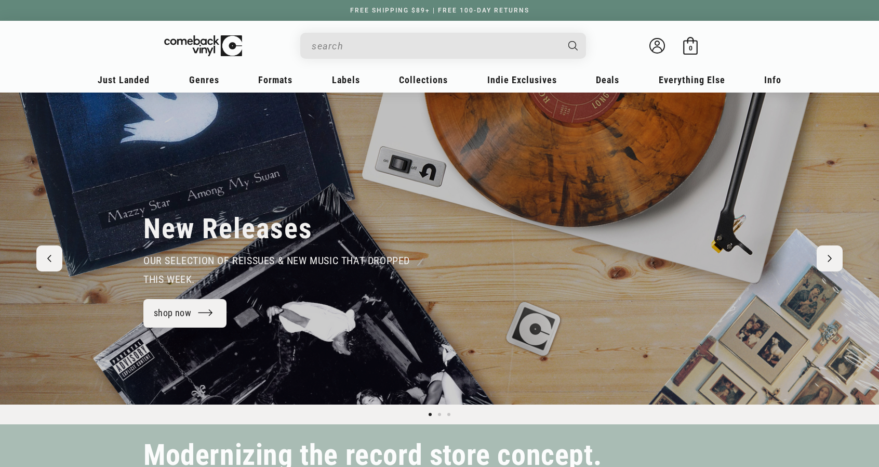
click at [407, 45] on input "Search" at bounding box center [435, 45] width 246 height 21
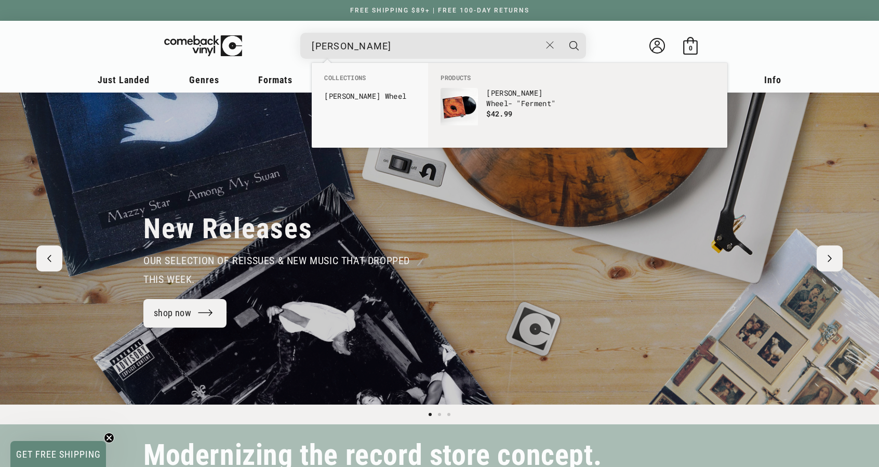
type input "[PERSON_NAME]"
click at [561, 33] on button "Search" at bounding box center [574, 46] width 26 height 26
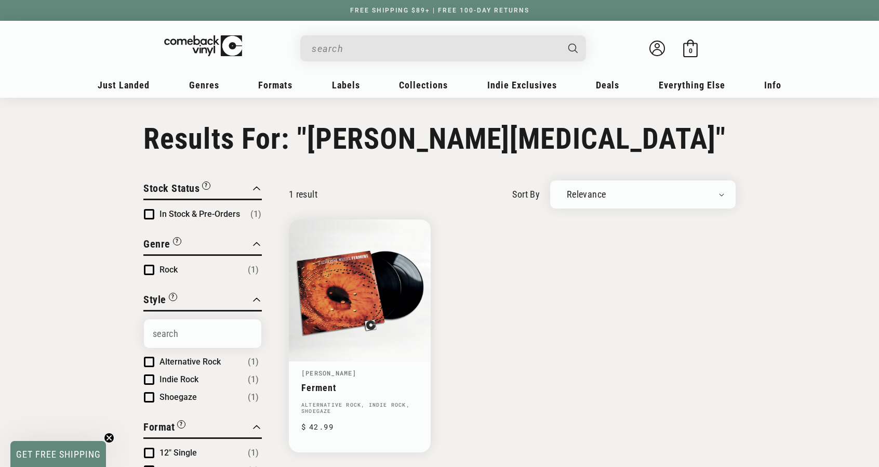
type input "[PERSON_NAME]"
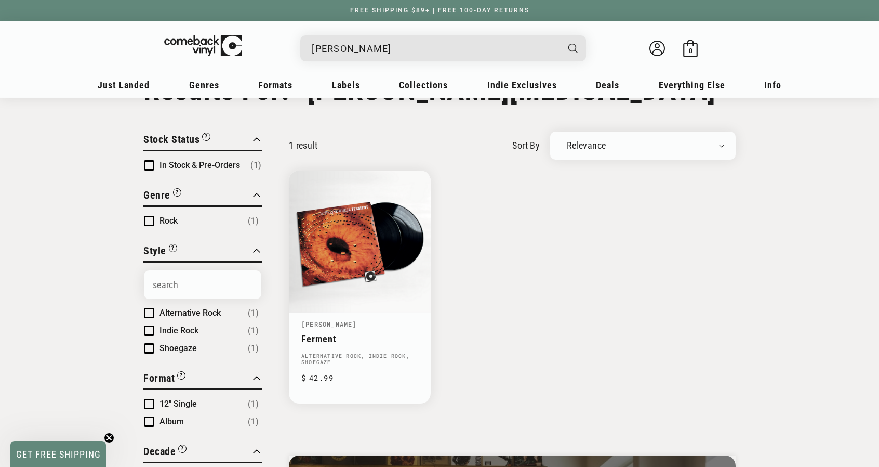
scroll to position [52, 0]
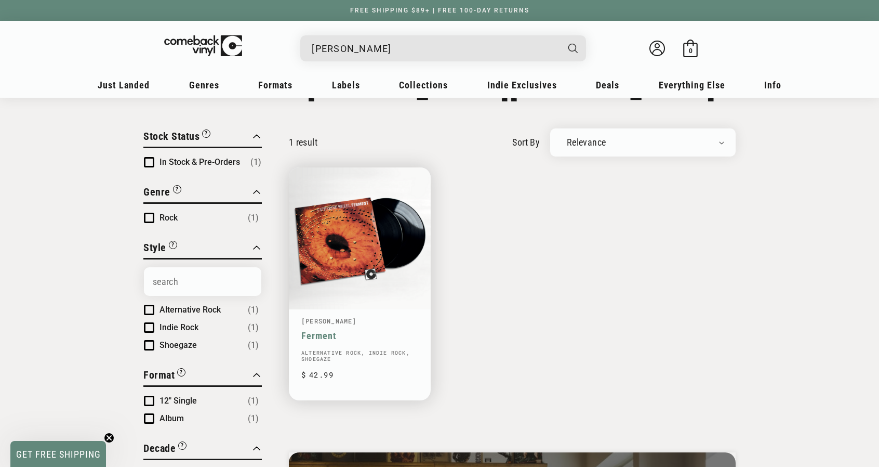
click at [371, 330] on link "Ferment" at bounding box center [359, 335] width 117 height 11
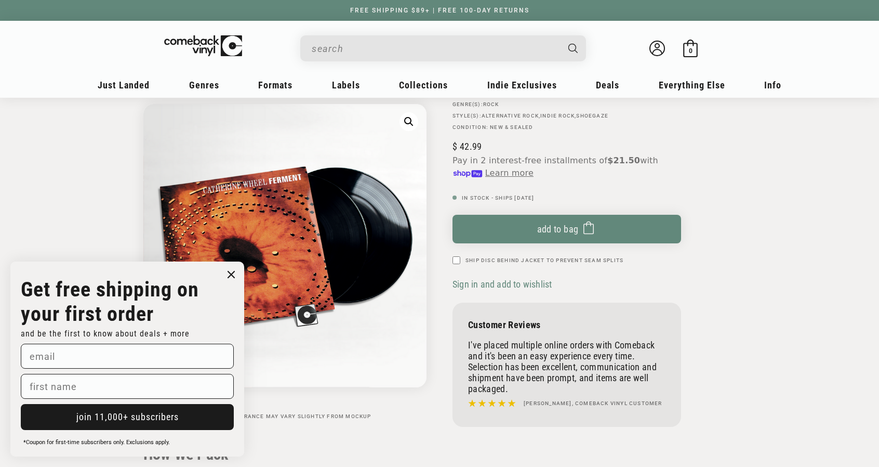
scroll to position [128, 0]
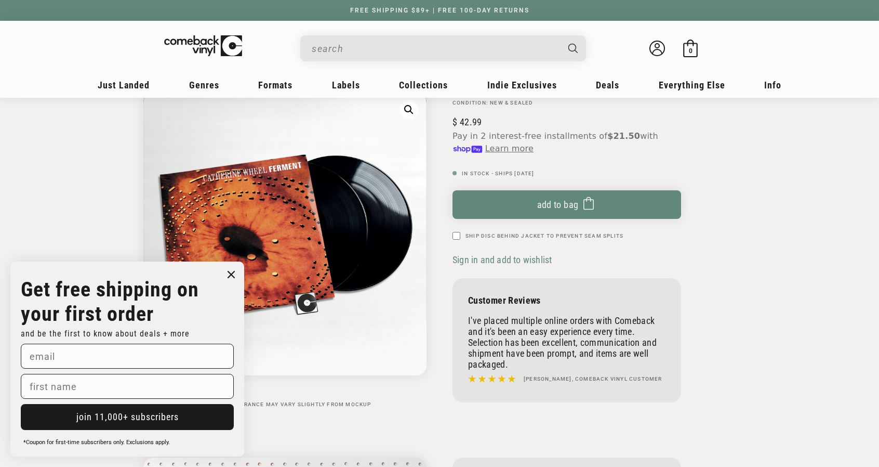
click at [232, 274] on icon "Close dialog" at bounding box center [231, 274] width 6 height 6
